Goal: Task Accomplishment & Management: Manage account settings

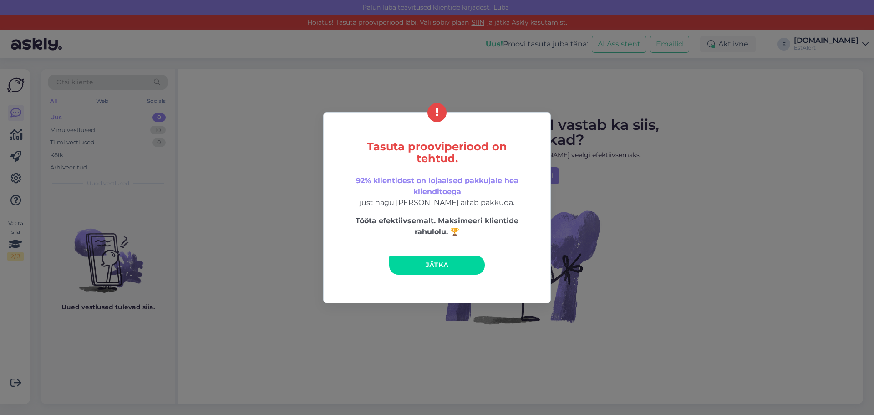
click at [427, 263] on span "Jätka" at bounding box center [436, 264] width 23 height 9
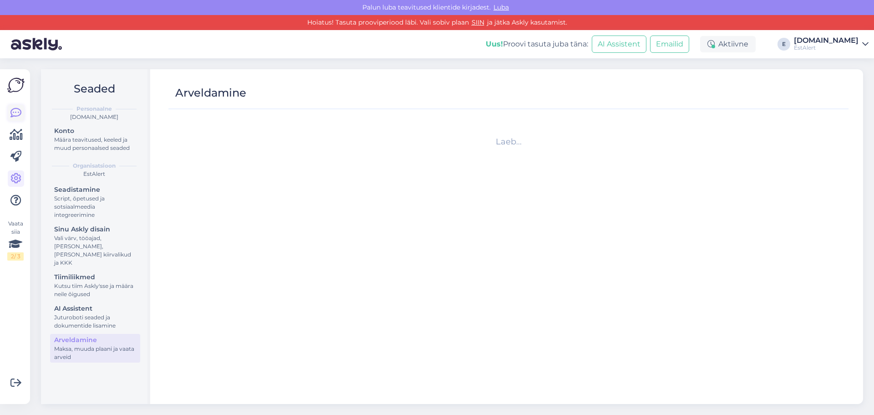
click at [15, 112] on icon at bounding box center [15, 112] width 11 height 11
